Goal: Task Accomplishment & Management: Use online tool/utility

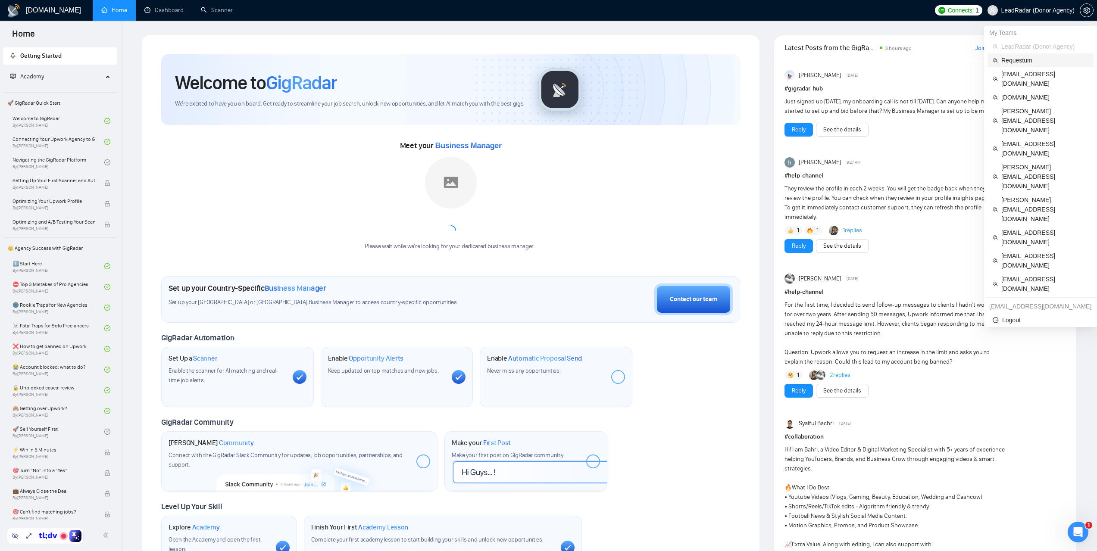
click at [1016, 62] on span "Requestum" at bounding box center [1044, 60] width 87 height 9
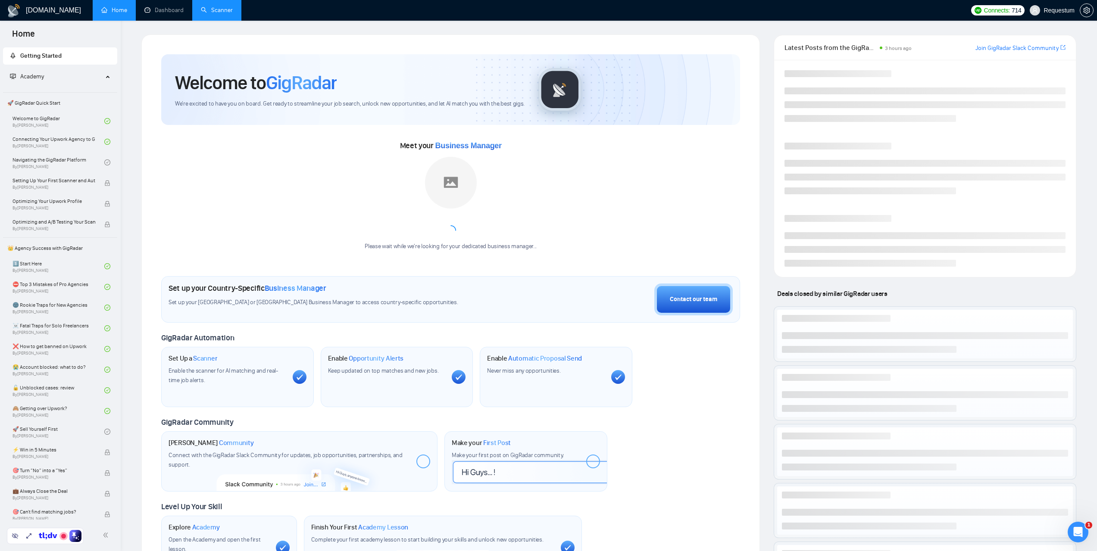
click at [227, 6] on link "Scanner" at bounding box center [217, 9] width 32 height 7
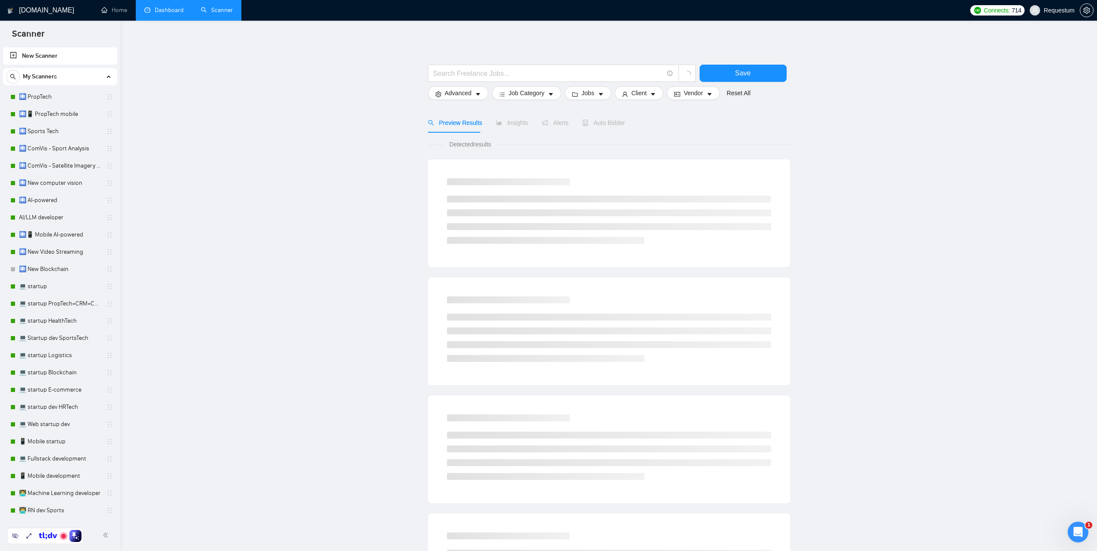
click at [160, 14] on link "Dashboard" at bounding box center [163, 9] width 39 height 7
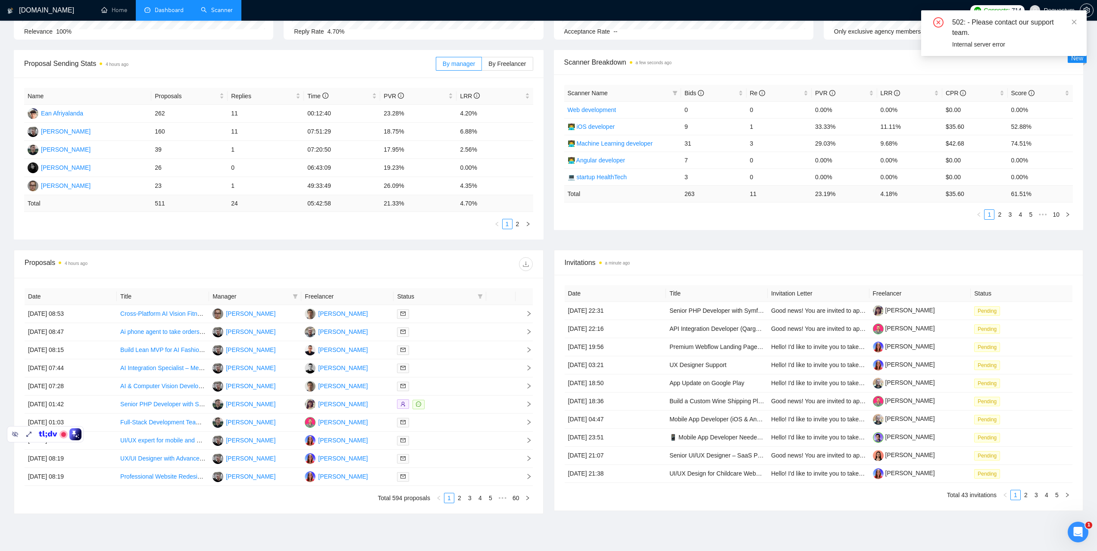
scroll to position [129, 0]
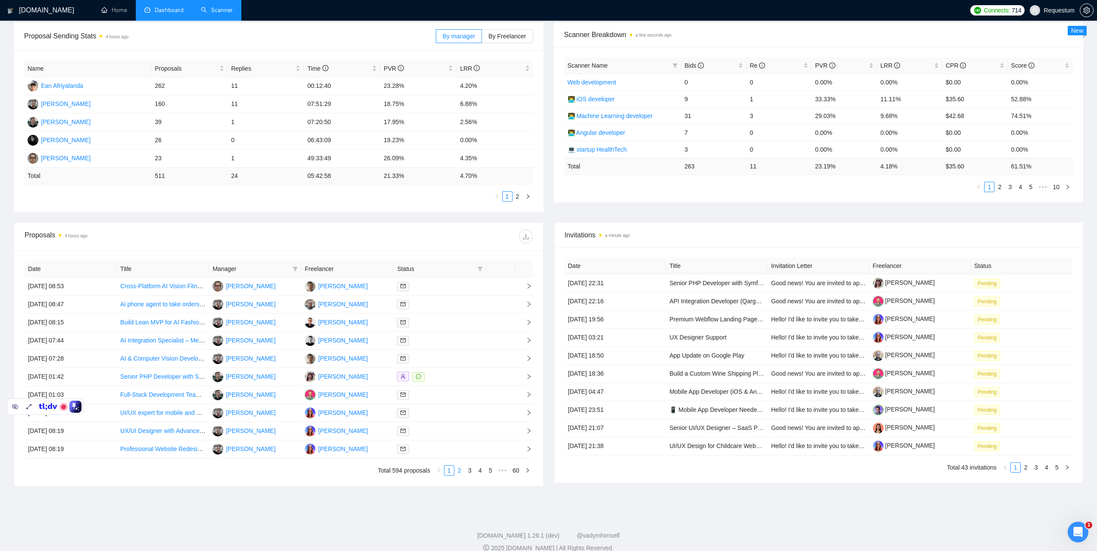
click at [461, 470] on link "2" at bounding box center [459, 470] width 9 height 9
click at [471, 472] on link "3" at bounding box center [469, 470] width 9 height 9
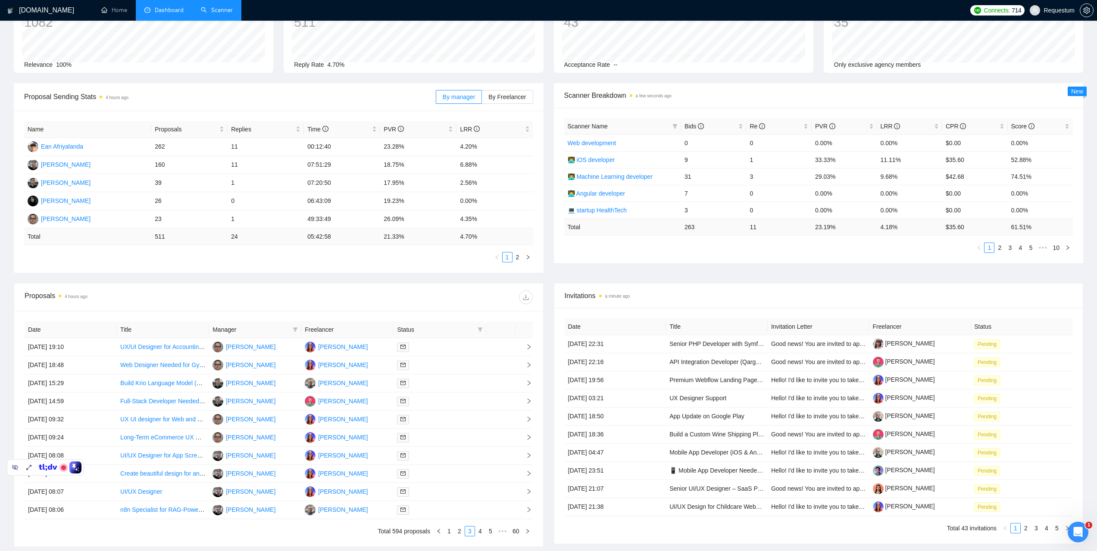
scroll to position [129, 0]
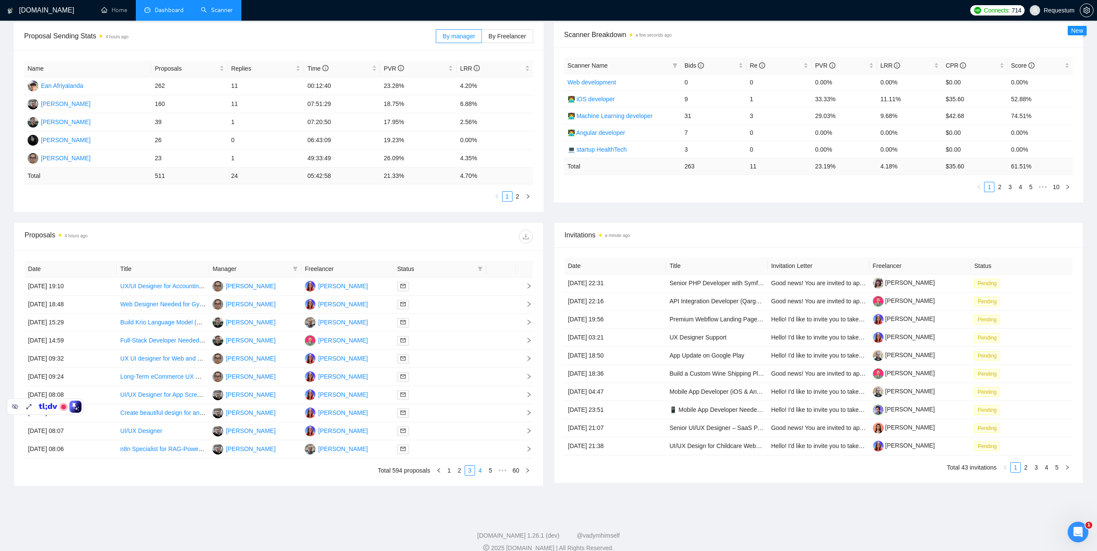
click at [478, 472] on link "4" at bounding box center [479, 470] width 9 height 9
click at [480, 472] on link "5" at bounding box center [479, 470] width 9 height 9
click at [482, 469] on link "6" at bounding box center [479, 470] width 9 height 9
drag, startPoint x: 274, startPoint y: 359, endPoint x: 224, endPoint y: 362, distance: 49.7
click at [224, 362] on td "Ean Afriyalanda" at bounding box center [255, 359] width 92 height 18
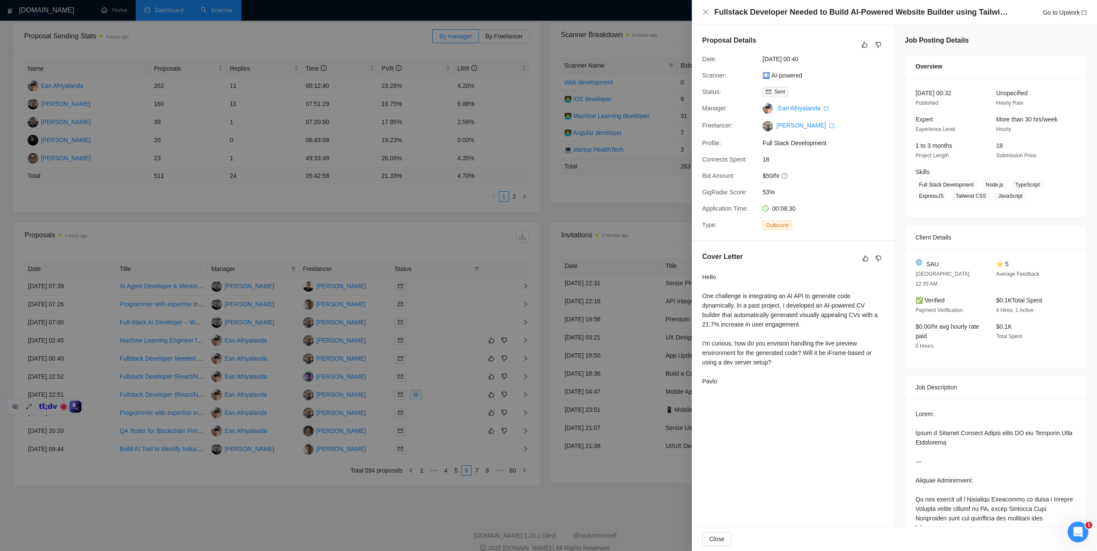
click at [446, 240] on div at bounding box center [548, 275] width 1097 height 551
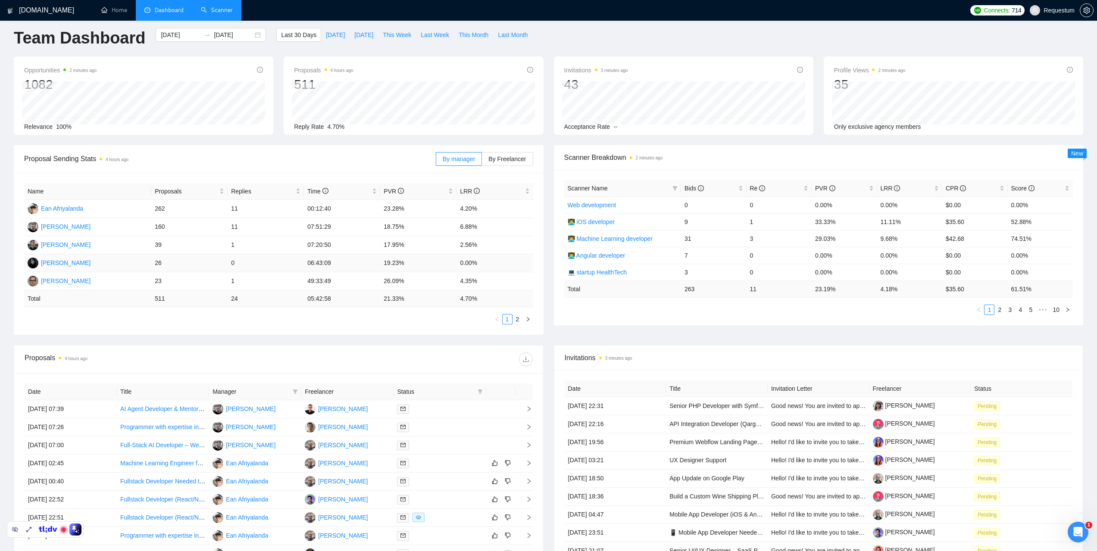
scroll to position [0, 0]
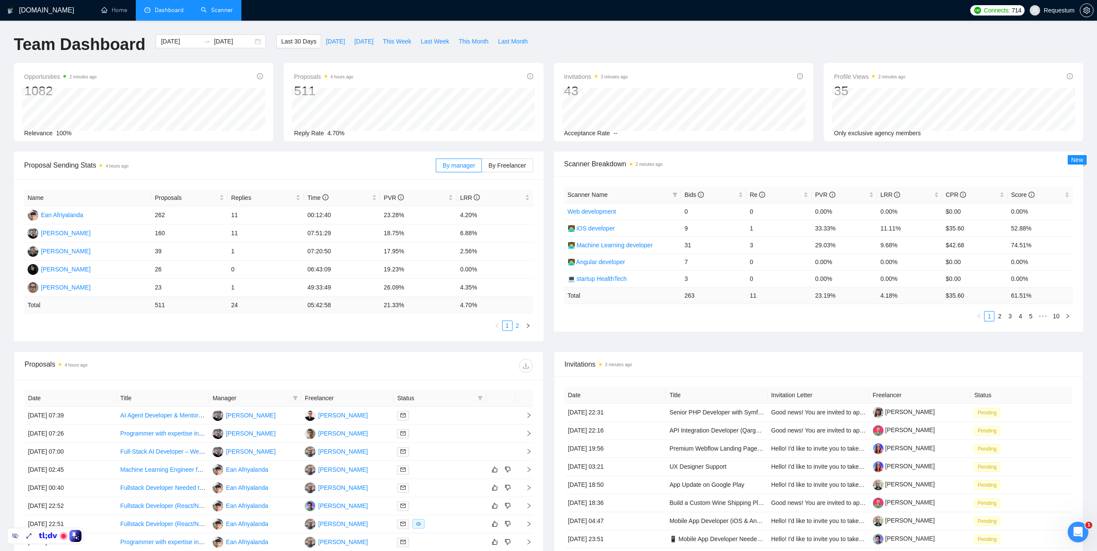
click at [515, 326] on link "2" at bounding box center [517, 325] width 9 height 9
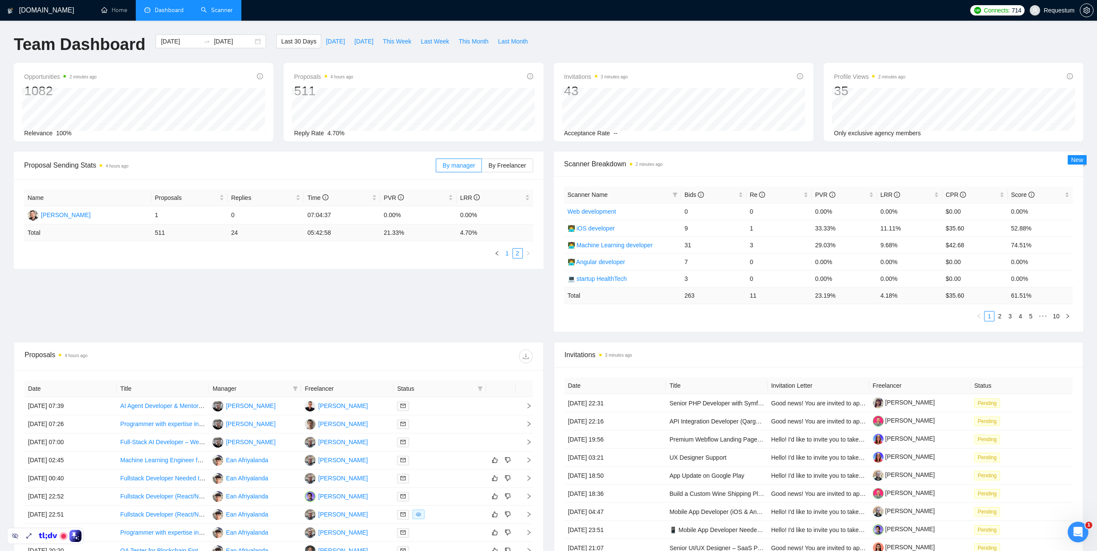
click at [507, 254] on link "1" at bounding box center [507, 253] width 9 height 9
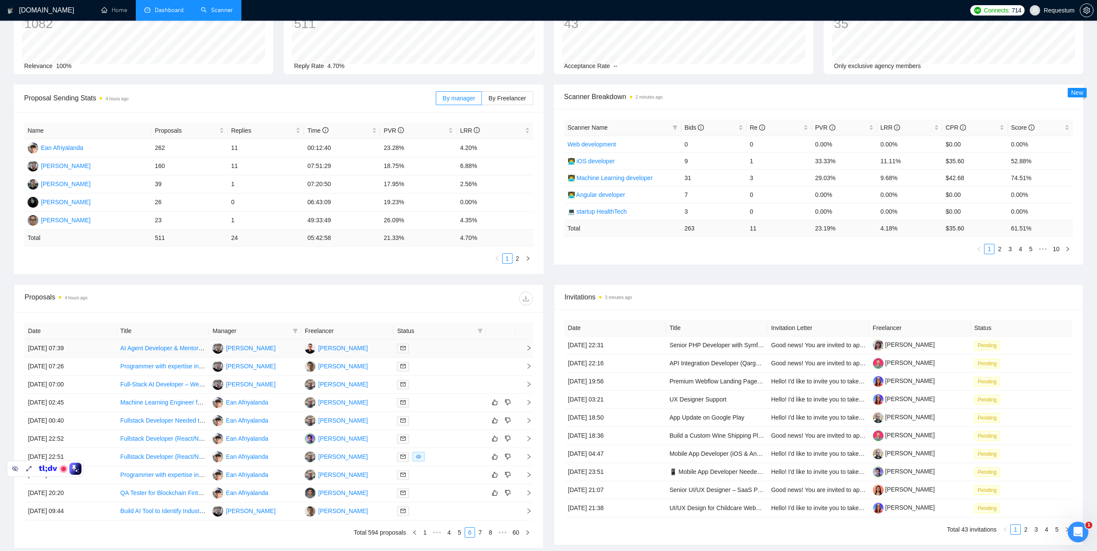
scroll to position [86, 0]
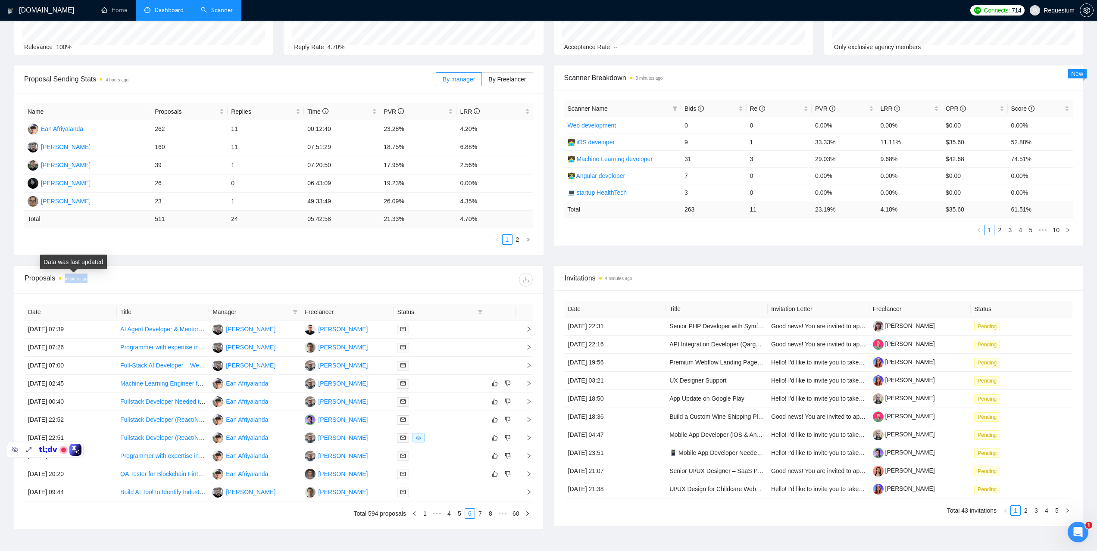
drag, startPoint x: 90, startPoint y: 279, endPoint x: 66, endPoint y: 280, distance: 24.2
click at [65, 281] on div "Proposals 4 hours ago" at bounding box center [152, 280] width 254 height 14
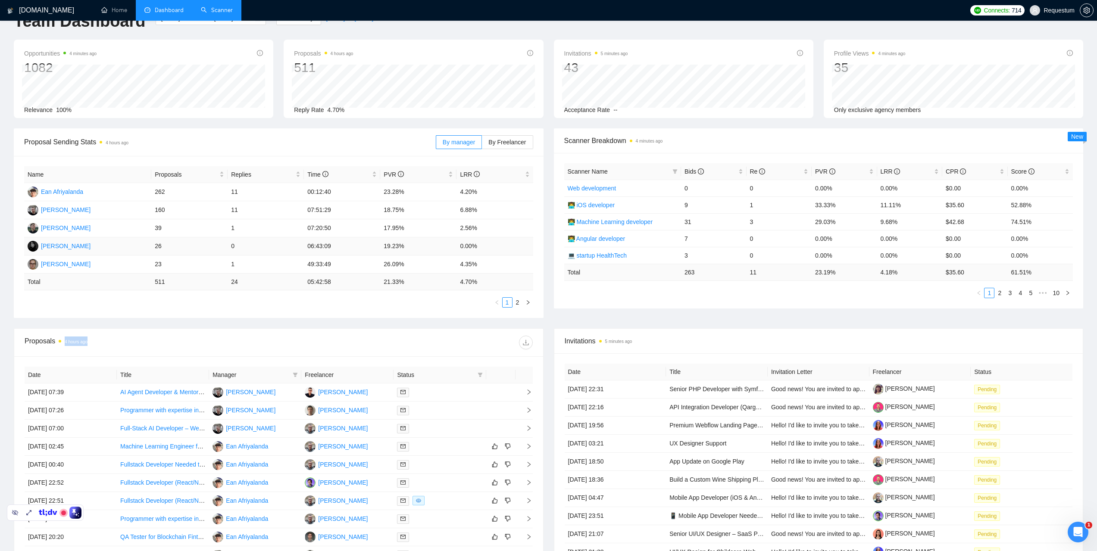
scroll to position [0, 0]
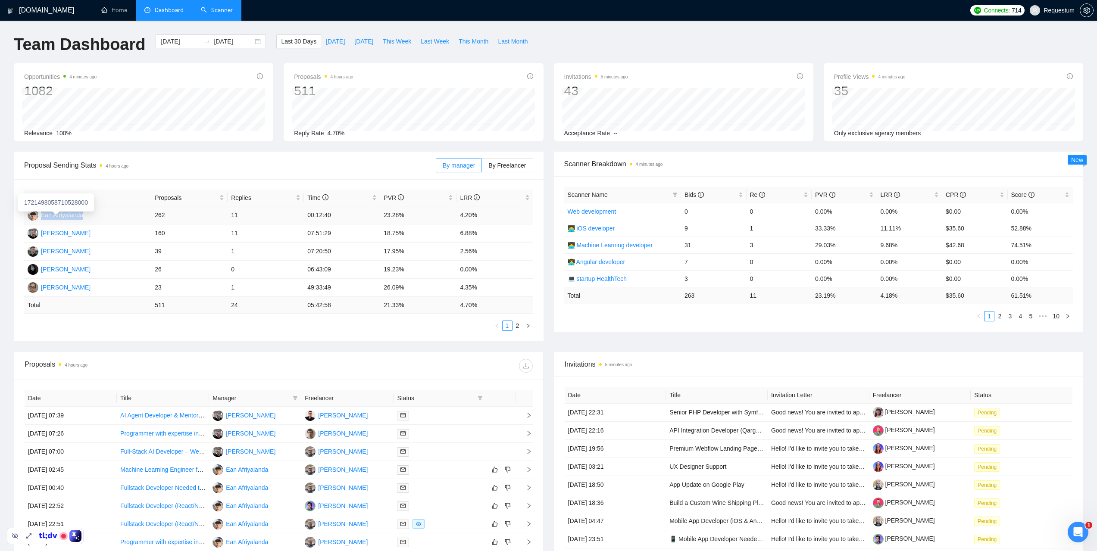
drag, startPoint x: 97, startPoint y: 217, endPoint x: 41, endPoint y: 220, distance: 56.1
click at [41, 220] on td "Ean Afriyalanda" at bounding box center [87, 215] width 127 height 18
click at [66, 217] on div "Ean Afriyalanda" at bounding box center [62, 214] width 42 height 9
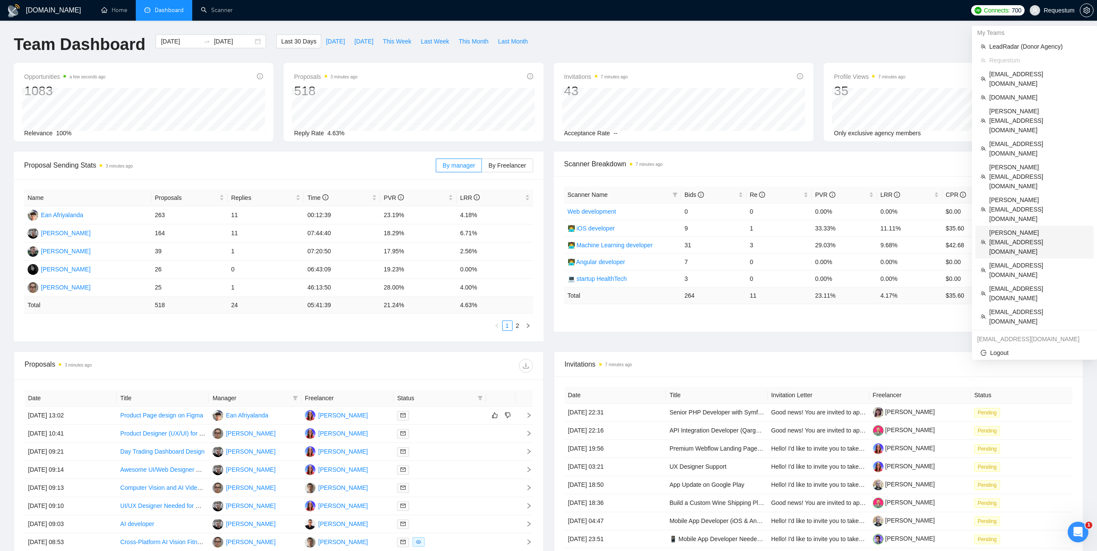
click at [1010, 228] on span "owen@triflo.io" at bounding box center [1038, 242] width 99 height 28
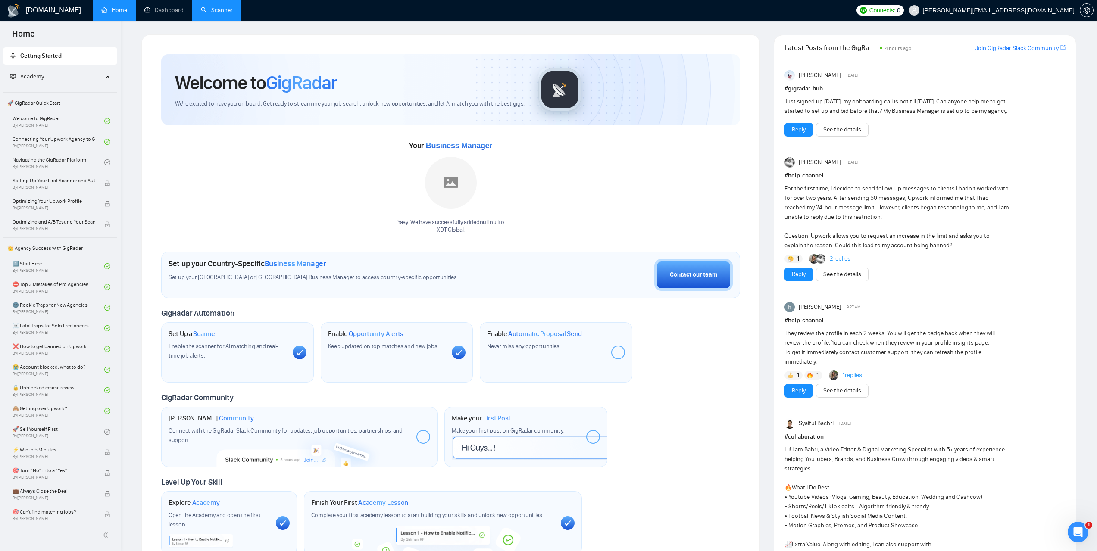
click at [222, 10] on link "Scanner" at bounding box center [217, 9] width 32 height 7
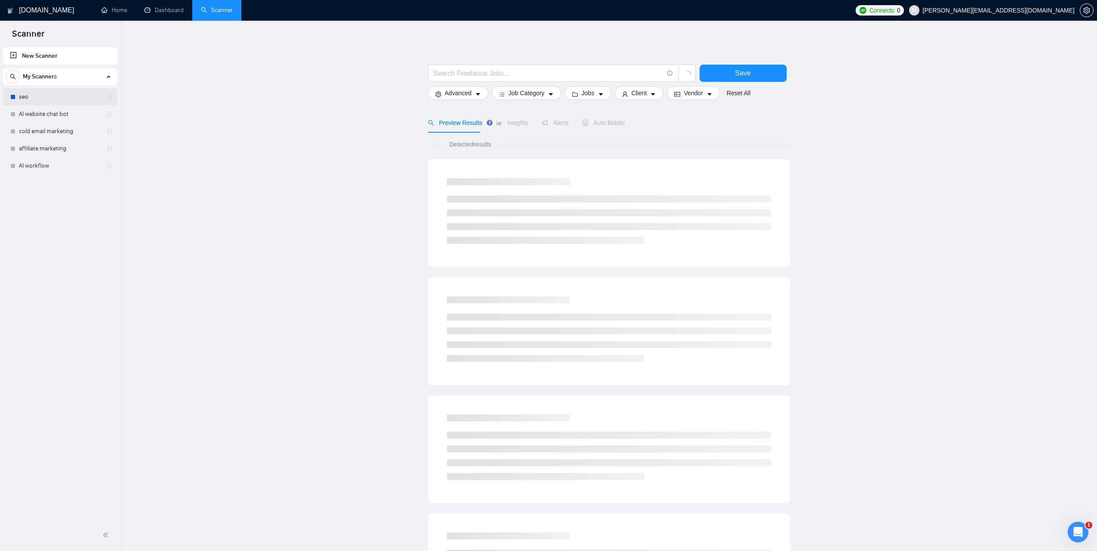
click at [44, 102] on link "seo" at bounding box center [60, 96] width 82 height 17
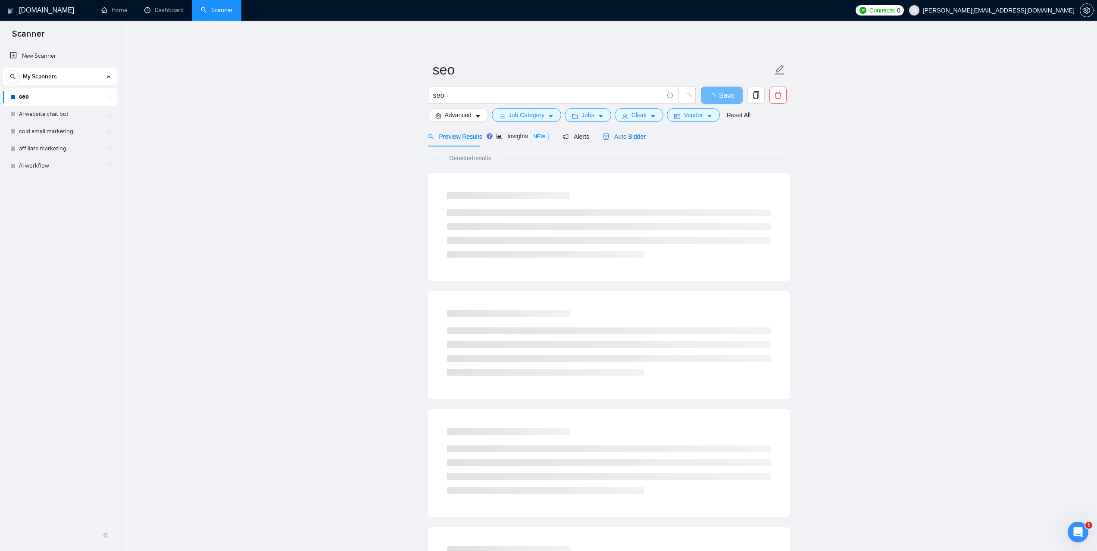
click at [641, 134] on span "Auto Bidder" at bounding box center [624, 136] width 43 height 7
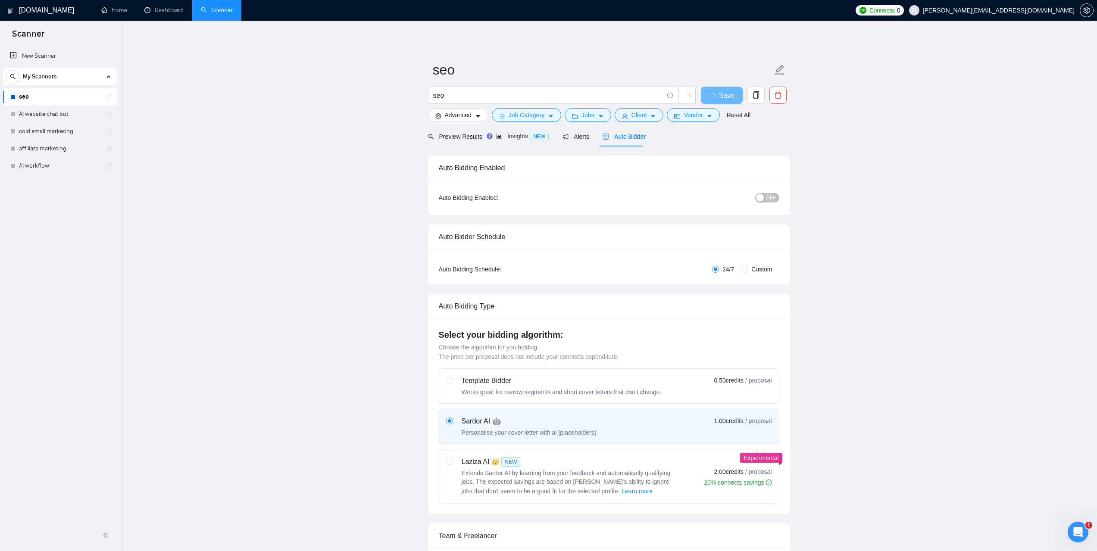
checkbox input "true"
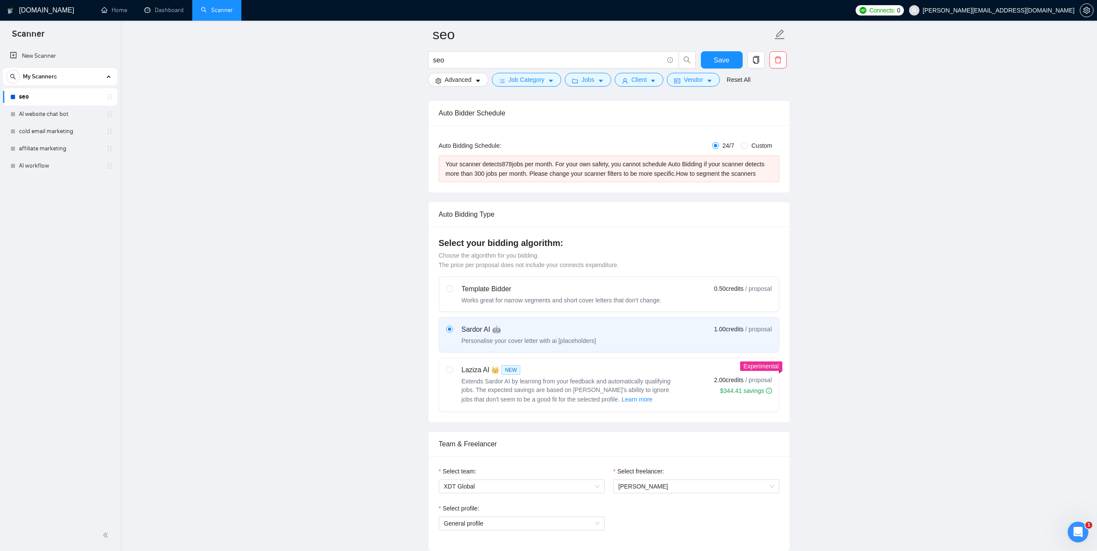
scroll to position [129, 0]
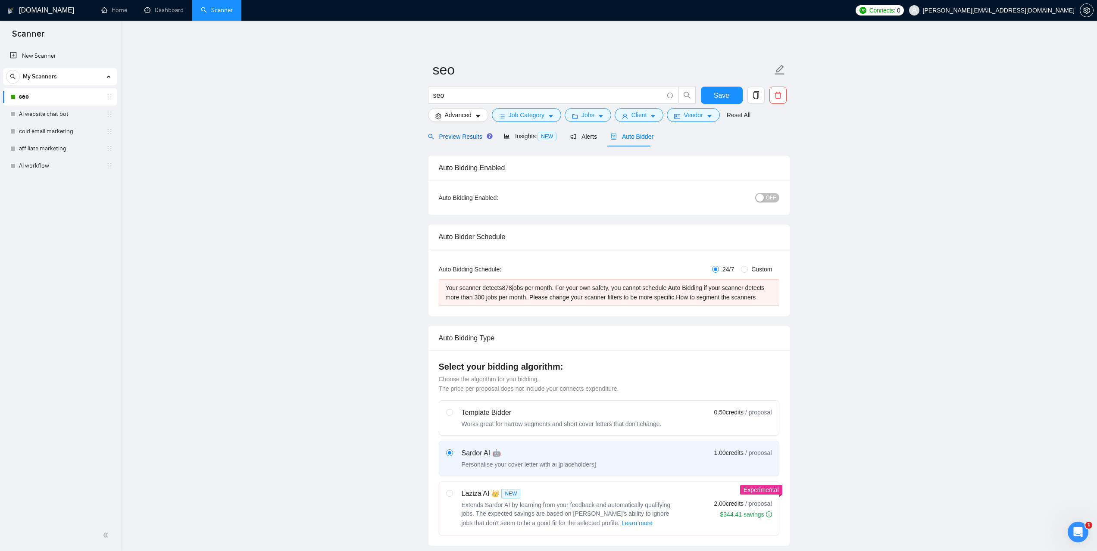
click at [471, 138] on span "Preview Results" at bounding box center [459, 136] width 62 height 7
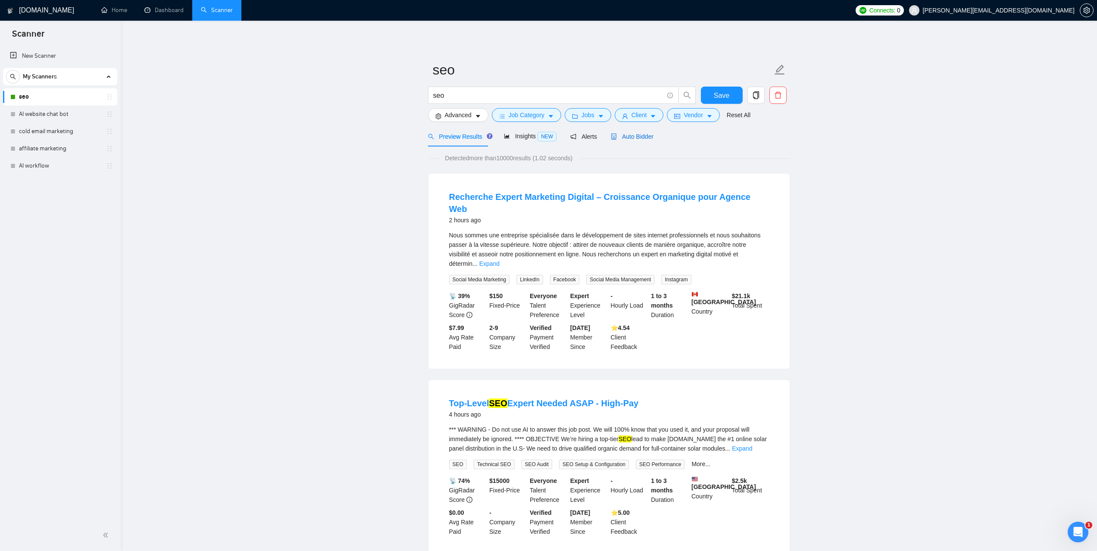
click at [627, 138] on span "Auto Bidder" at bounding box center [632, 136] width 43 height 7
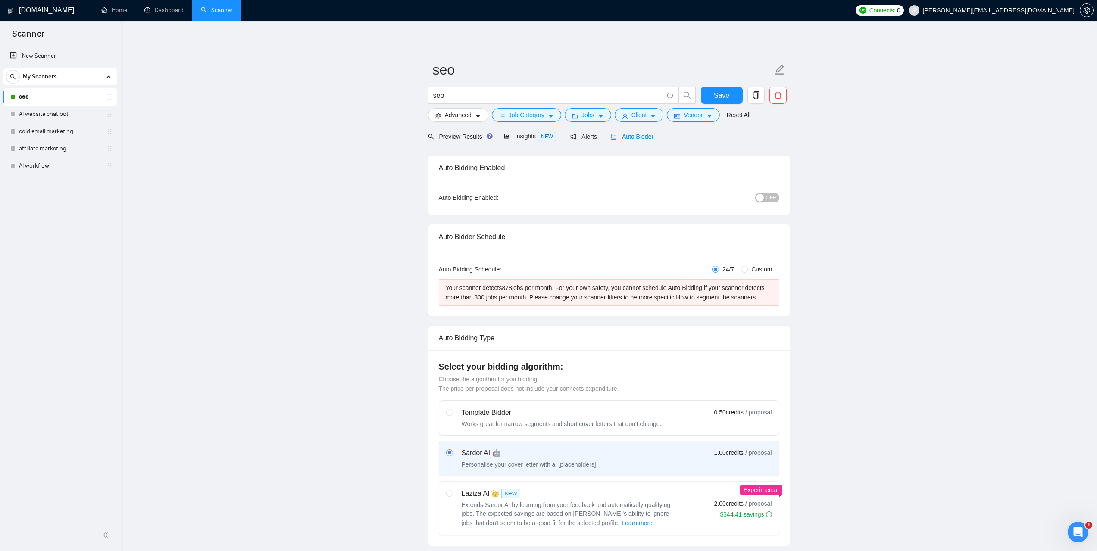
checkbox input "true"
click at [772, 198] on span "OFF" at bounding box center [771, 197] width 10 height 9
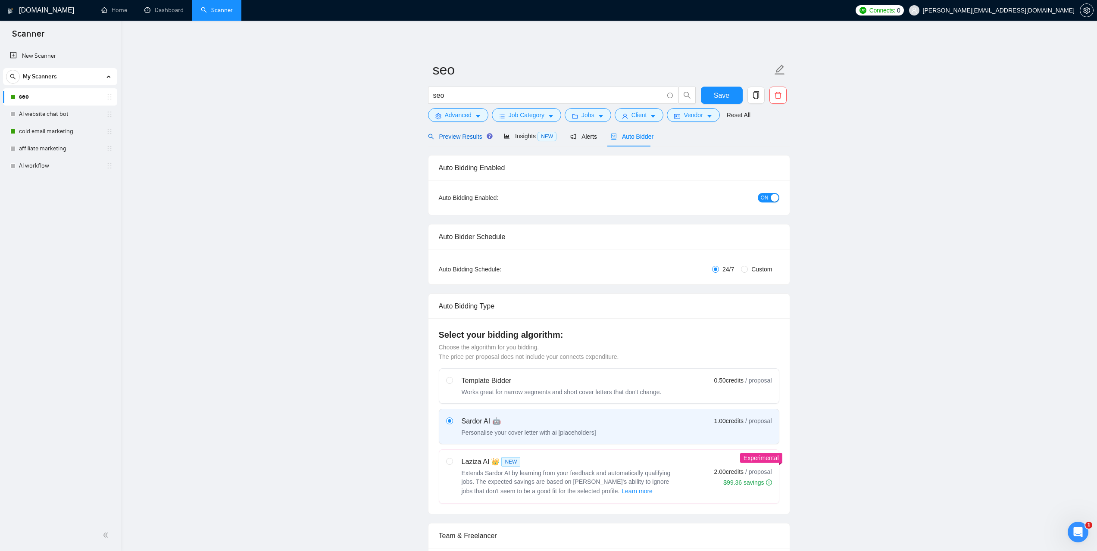
click at [461, 139] on span "Preview Results" at bounding box center [459, 136] width 62 height 7
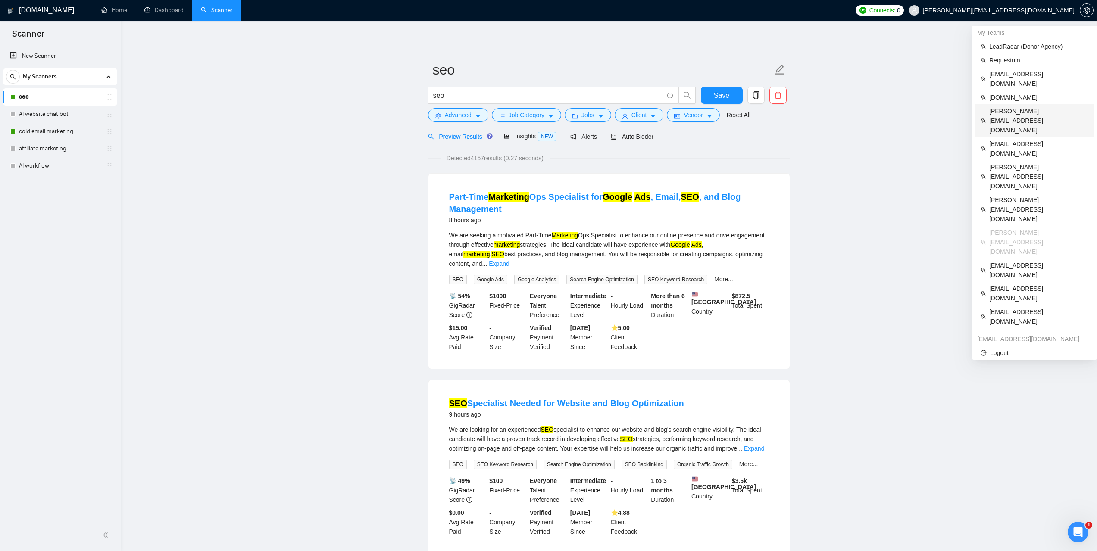
click at [1015, 106] on span "karapet@stdevmail.com" at bounding box center [1038, 120] width 99 height 28
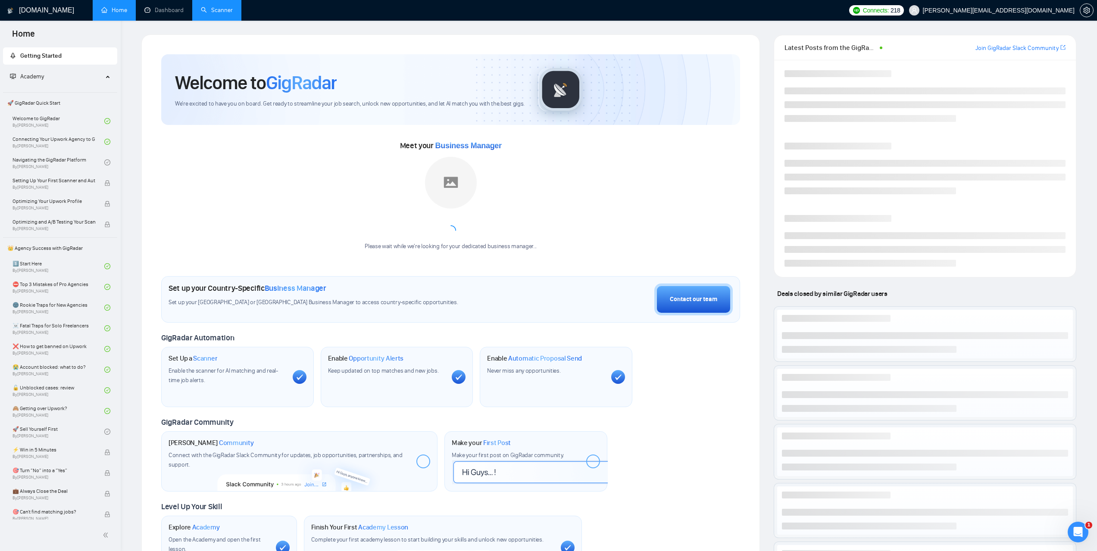
click at [233, 12] on link "Scanner" at bounding box center [217, 9] width 32 height 7
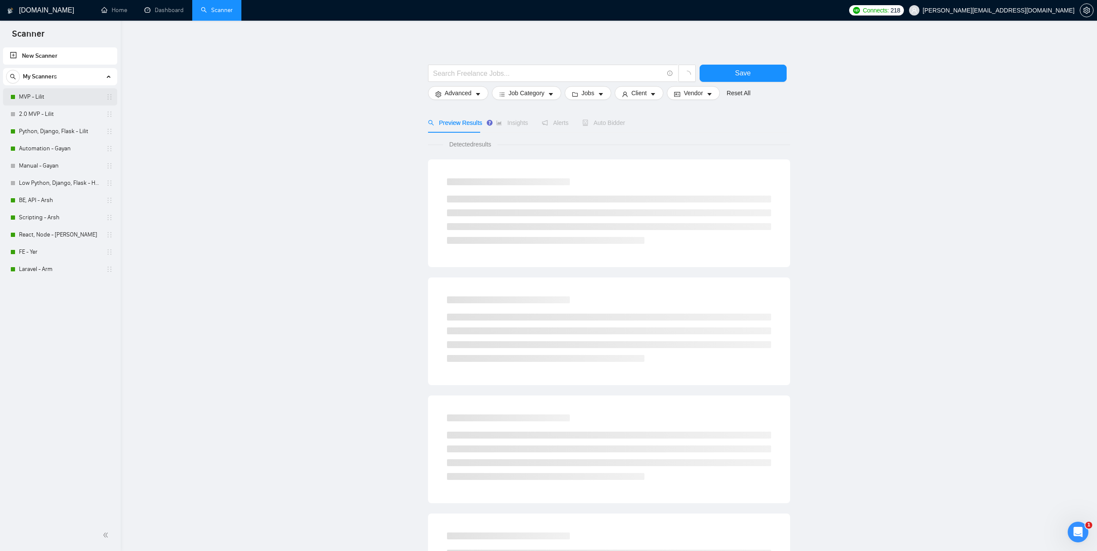
click at [31, 101] on link "MVP - Lilit" at bounding box center [60, 96] width 82 height 17
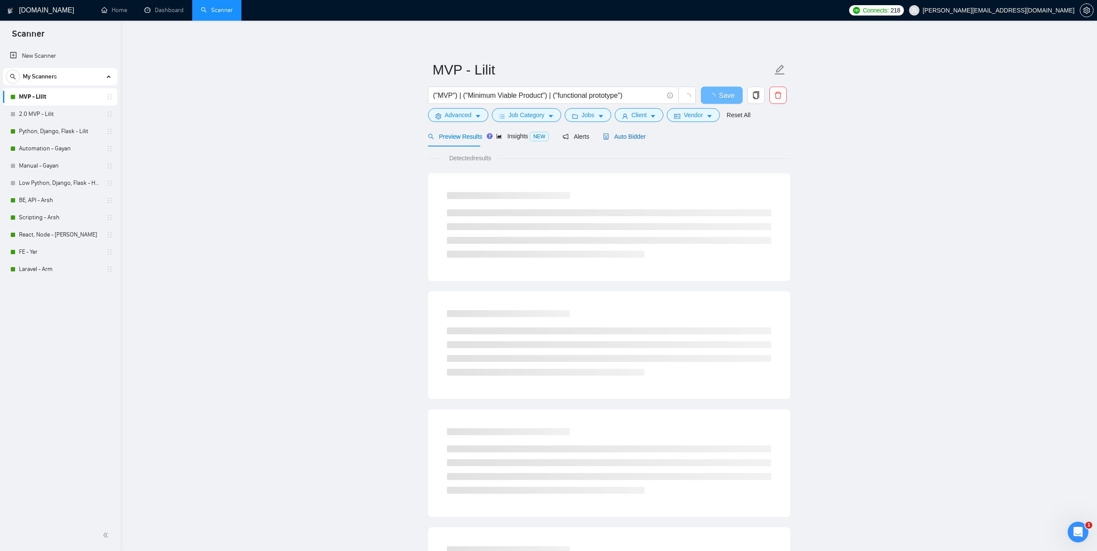
click at [630, 136] on span "Auto Bidder" at bounding box center [624, 136] width 43 height 7
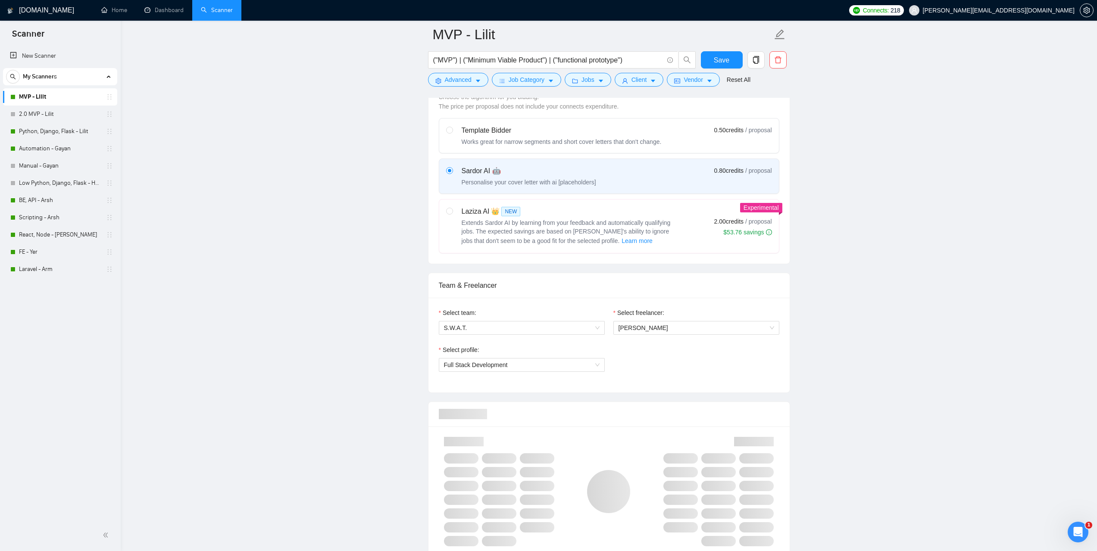
scroll to position [388, 0]
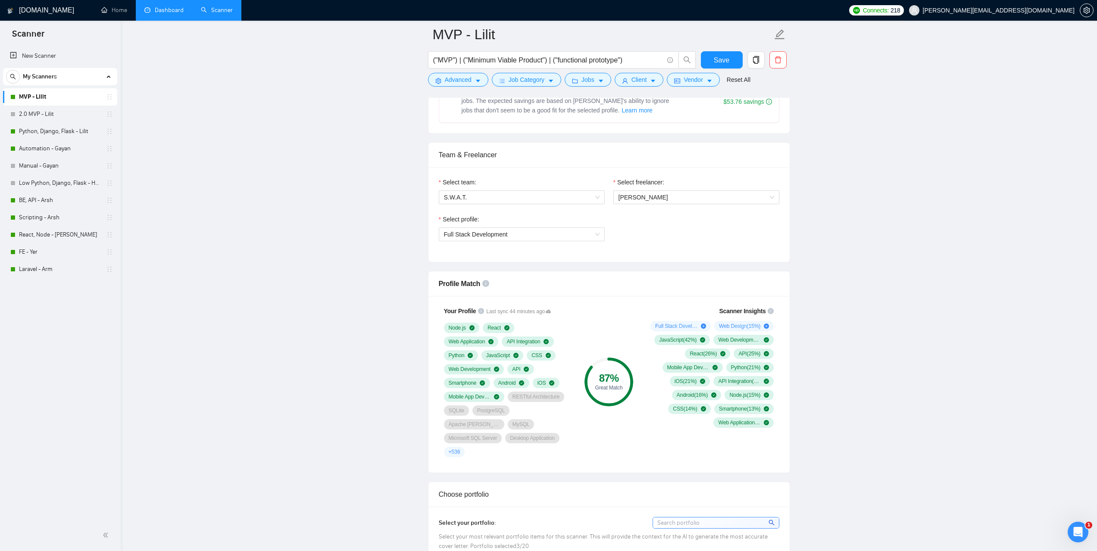
click at [178, 9] on link "Dashboard" at bounding box center [163, 9] width 39 height 7
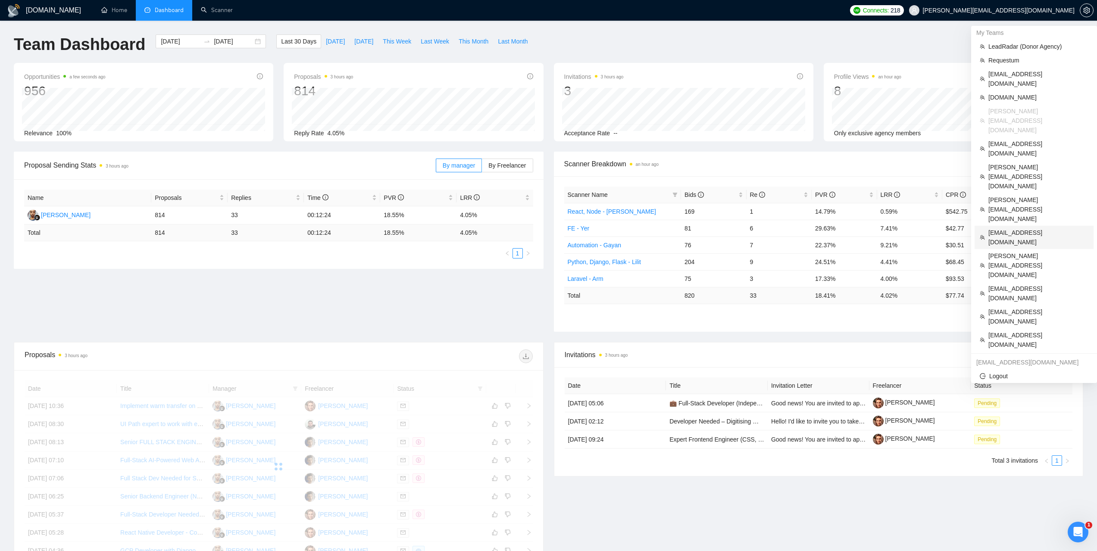
click at [1011, 228] on span "stylianos.kampakis@gmail.com" at bounding box center [1038, 237] width 100 height 19
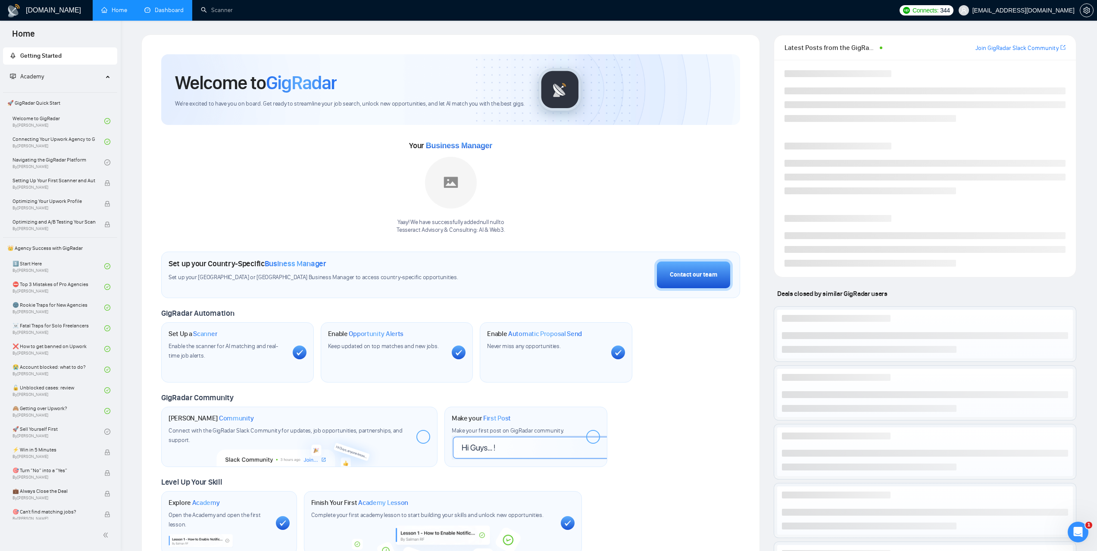
click at [183, 10] on link "Dashboard" at bounding box center [163, 9] width 39 height 7
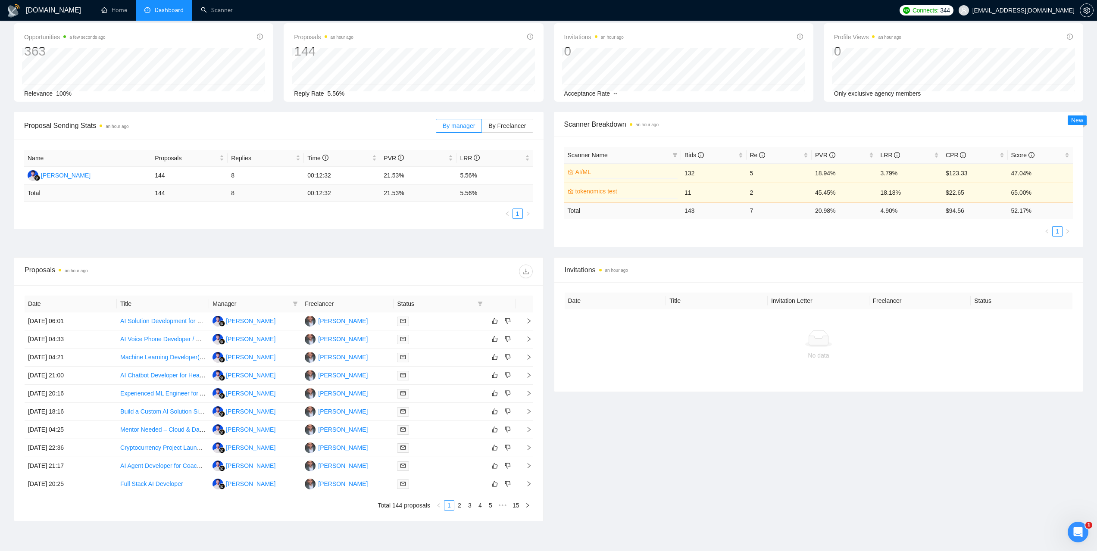
scroll to position [43, 0]
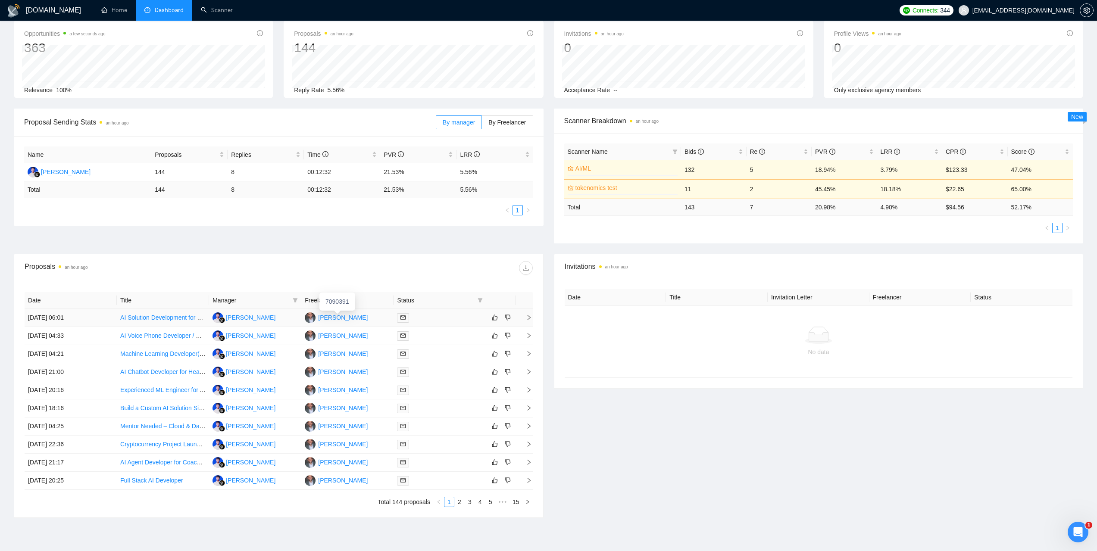
click at [335, 319] on div "Stylianos Kampakis" at bounding box center [343, 317] width 50 height 9
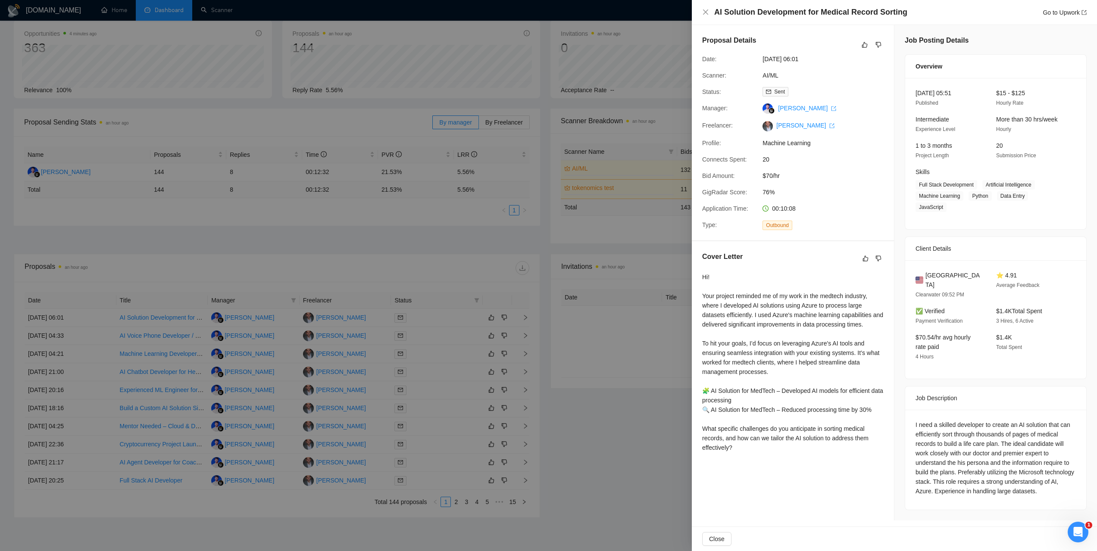
click at [677, 53] on div at bounding box center [548, 275] width 1097 height 551
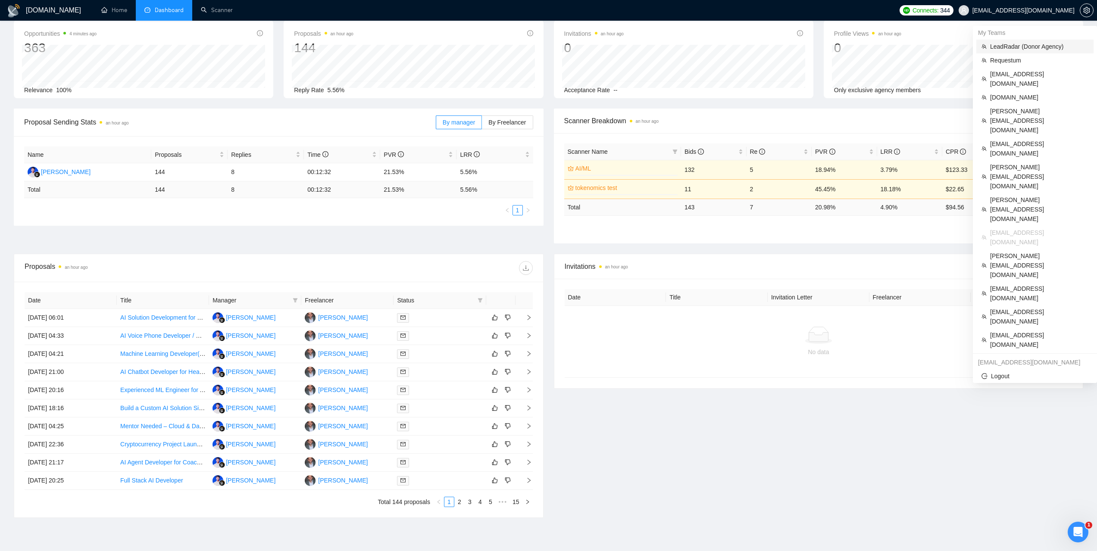
click at [1008, 44] on span "LeadRadar (Donor Agency)" at bounding box center [1039, 46] width 98 height 9
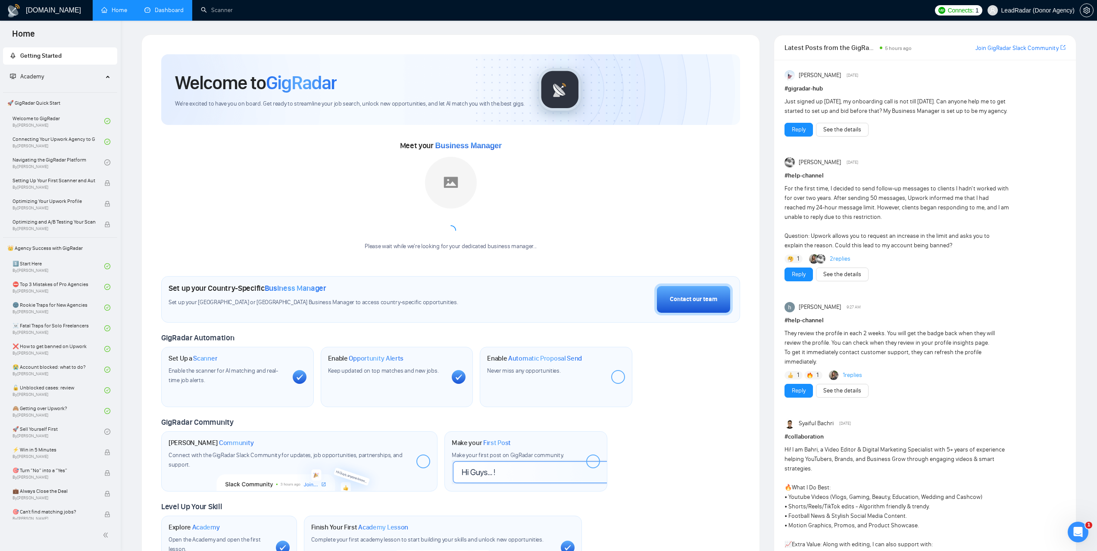
click at [169, 6] on link "Dashboard" at bounding box center [163, 9] width 39 height 7
